Goal: Entertainment & Leisure: Consume media (video, audio)

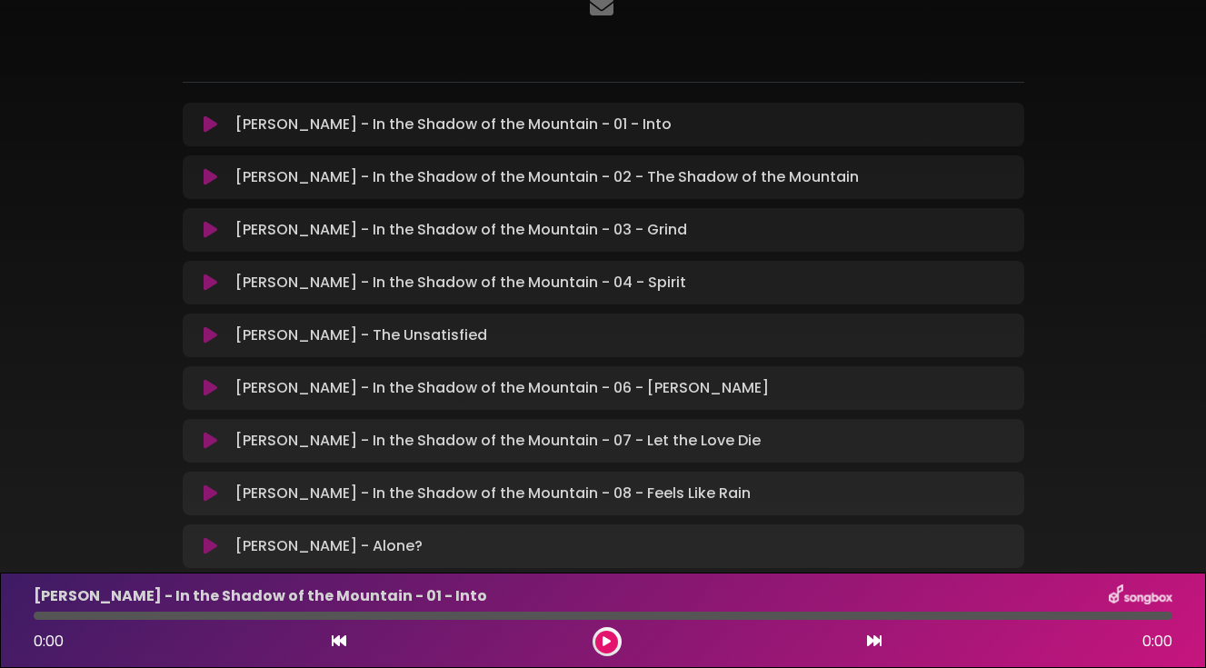
scroll to position [203, 0]
click at [208, 328] on icon at bounding box center [211, 337] width 14 height 18
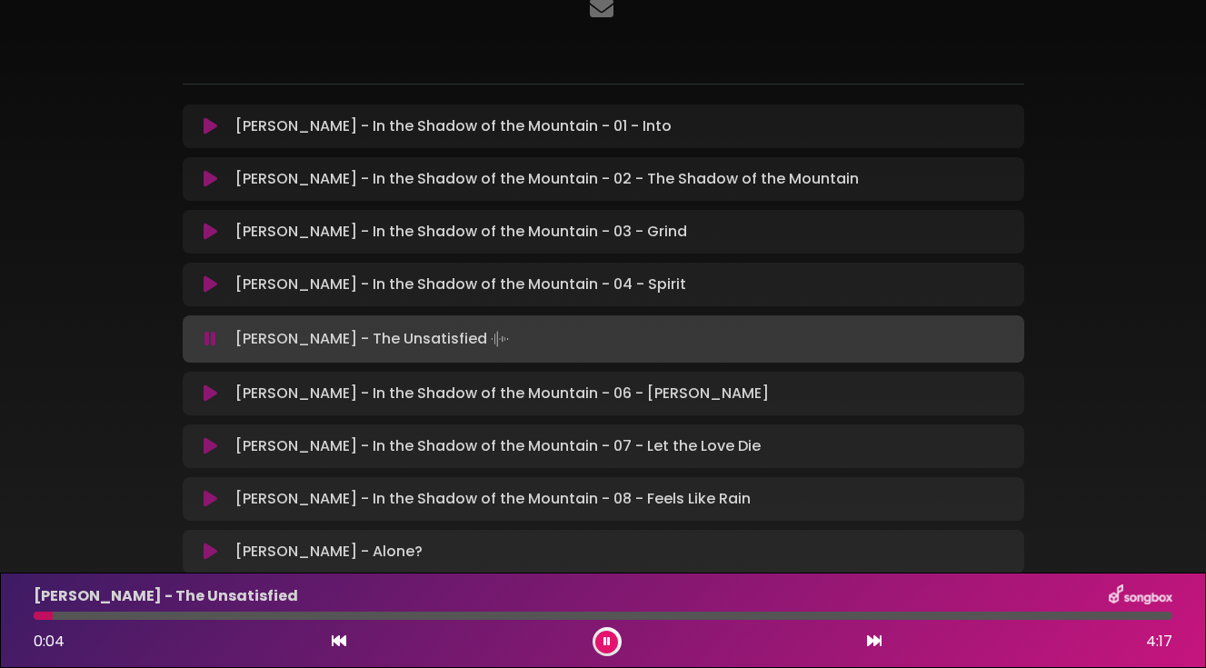
click at [155, 618] on div at bounding box center [603, 616] width 1139 height 8
click at [314, 615] on div at bounding box center [603, 616] width 1139 height 8
click at [379, 615] on div at bounding box center [216, 616] width 364 height 8
click at [371, 618] on div at bounding box center [210, 616] width 353 height 8
click at [364, 618] on div at bounding box center [207, 616] width 346 height 8
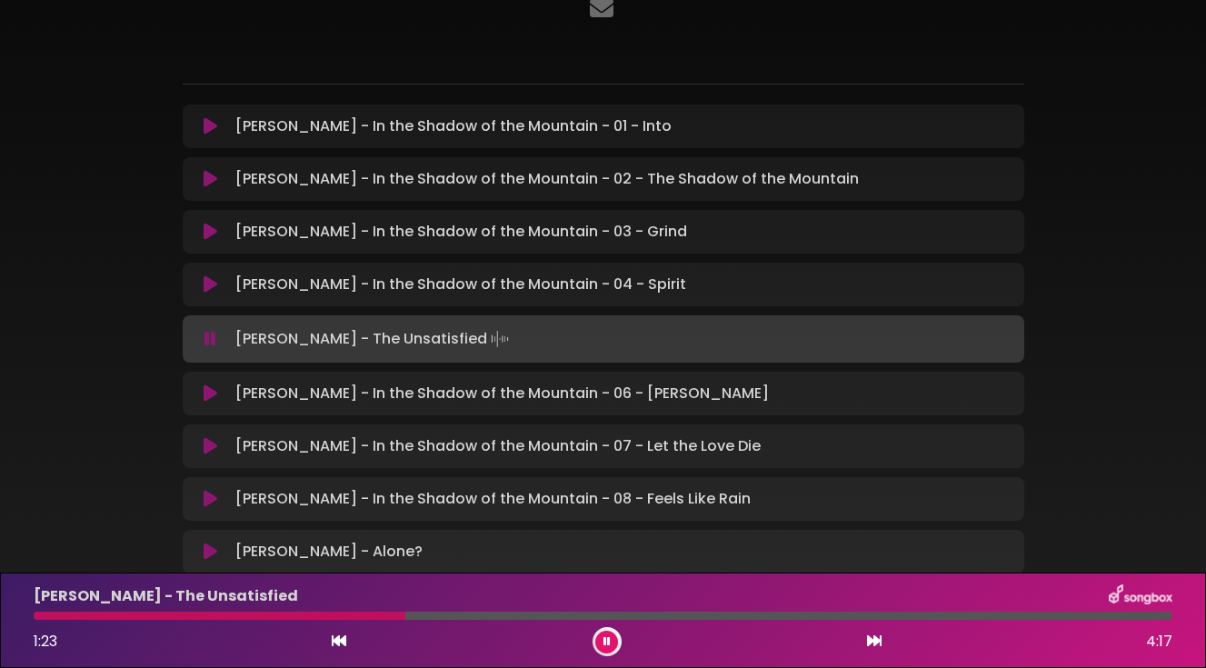
click at [364, 618] on div at bounding box center [220, 616] width 372 height 8
click at [348, 616] on div at bounding box center [211, 616] width 354 height 8
click at [1042, 620] on div "[PERSON_NAME] - The Unsatisfied 1:19 4:17" at bounding box center [603, 620] width 1160 height 72
click at [1027, 614] on div at bounding box center [603, 616] width 1139 height 8
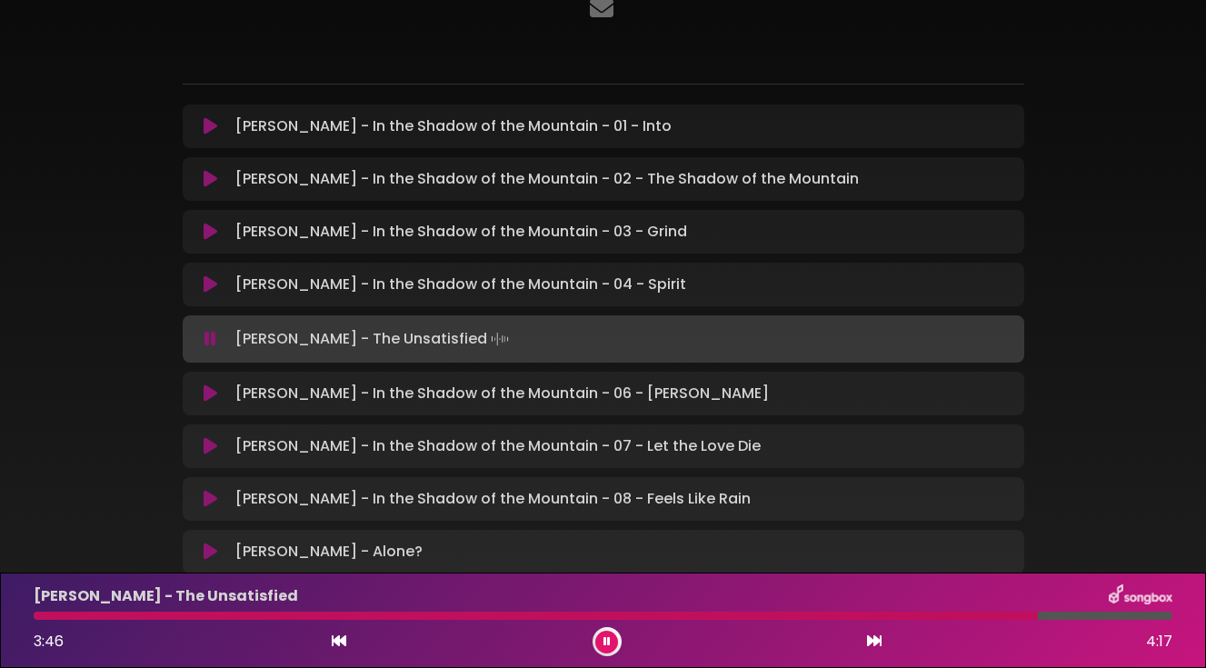
click at [933, 614] on div at bounding box center [536, 616] width 1004 height 8
click at [606, 641] on icon at bounding box center [606, 641] width 7 height 11
